Goal: Task Accomplishment & Management: Manage account settings

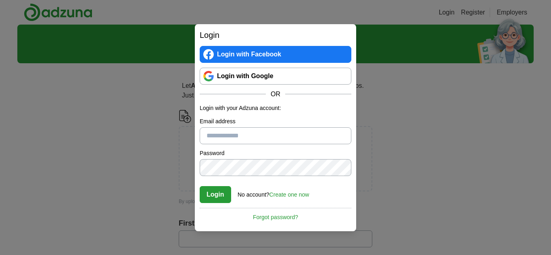
click at [233, 135] on input "Email address" at bounding box center [276, 135] width 152 height 17
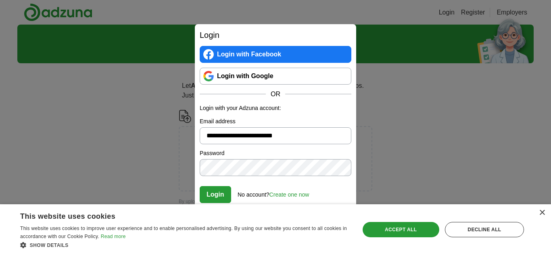
click at [210, 193] on button "Login" at bounding box center [215, 194] width 31 height 17
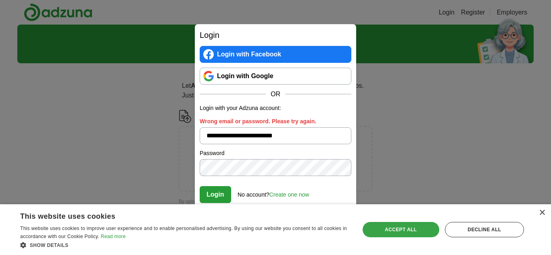
click at [419, 226] on div "Accept all" at bounding box center [400, 229] width 77 height 15
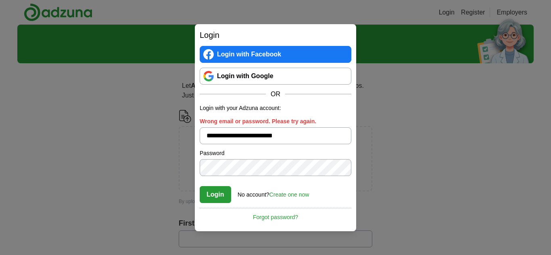
click at [223, 196] on button "Login" at bounding box center [215, 194] width 31 height 17
click at [208, 198] on button "Login" at bounding box center [215, 194] width 31 height 17
click at [224, 194] on button "Login" at bounding box center [215, 194] width 31 height 17
click at [295, 137] on input "**********" at bounding box center [276, 135] width 152 height 17
type input "*"
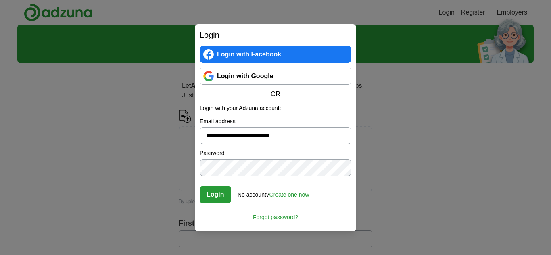
type input "**********"
click at [223, 198] on button "Login" at bounding box center [215, 194] width 31 height 17
click at [290, 196] on link "Create one now" at bounding box center [289, 194] width 40 height 6
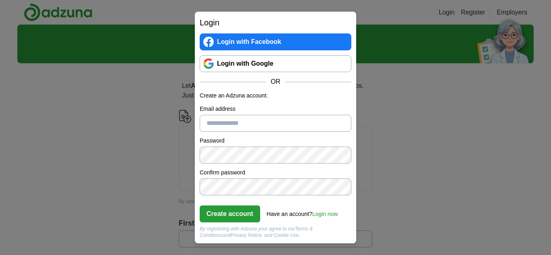
click at [322, 212] on link "Login now" at bounding box center [325, 214] width 26 height 6
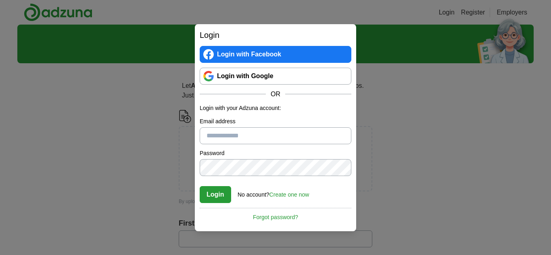
click at [300, 194] on link "Create one now" at bounding box center [289, 194] width 40 height 6
